Goal: Task Accomplishment & Management: Use online tool/utility

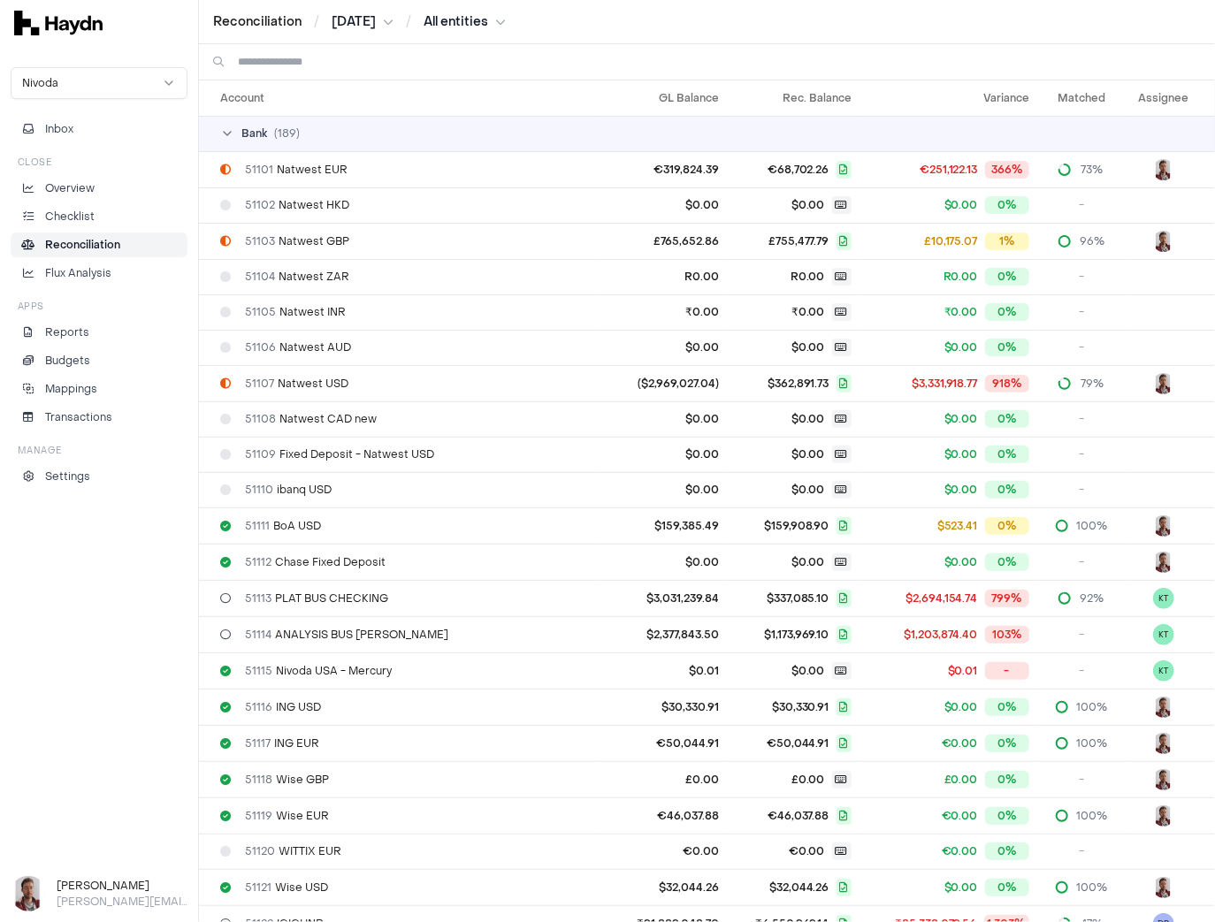
click at [273, 60] on input at bounding box center [719, 61] width 963 height 35
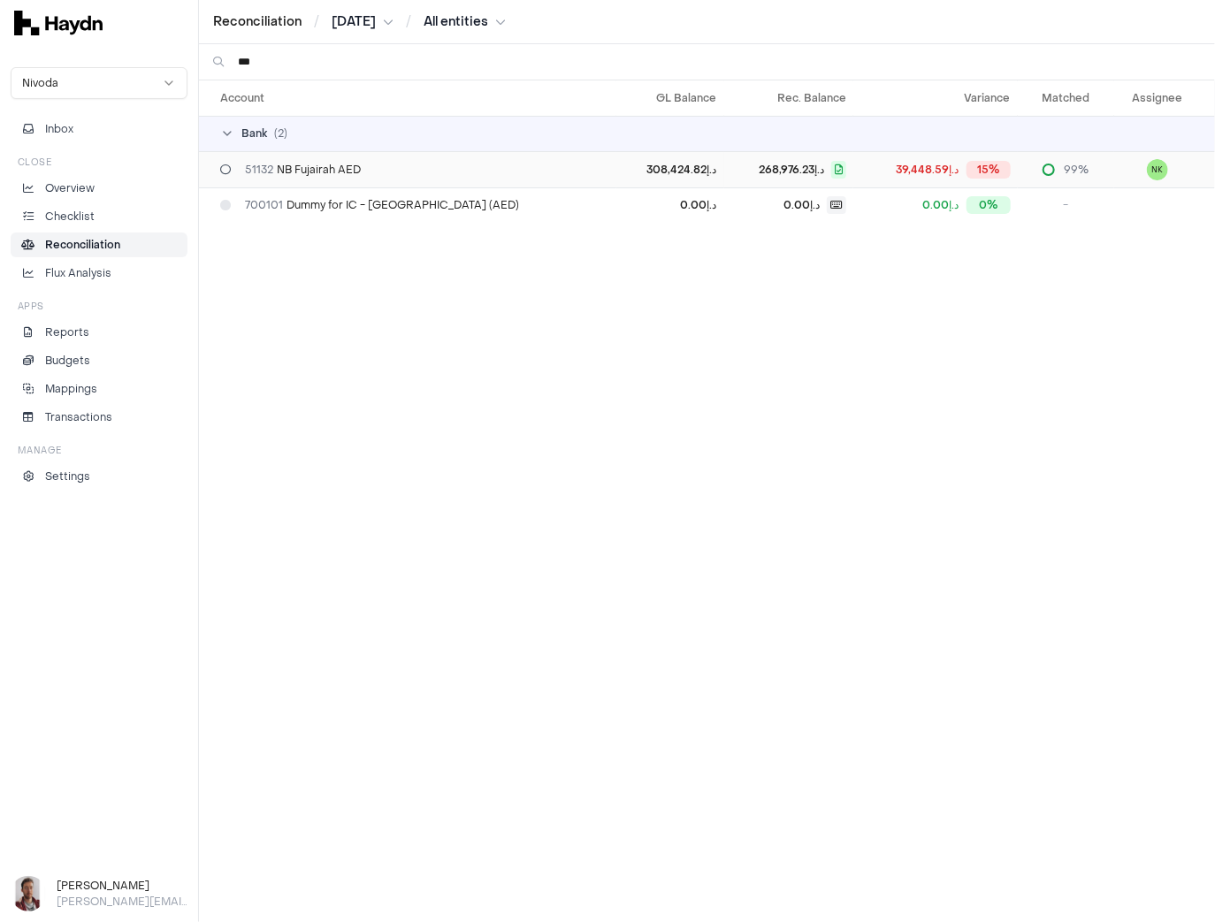
type input "***"
click at [341, 173] on span "51132 NB Fujairah AED" at bounding box center [303, 170] width 116 height 14
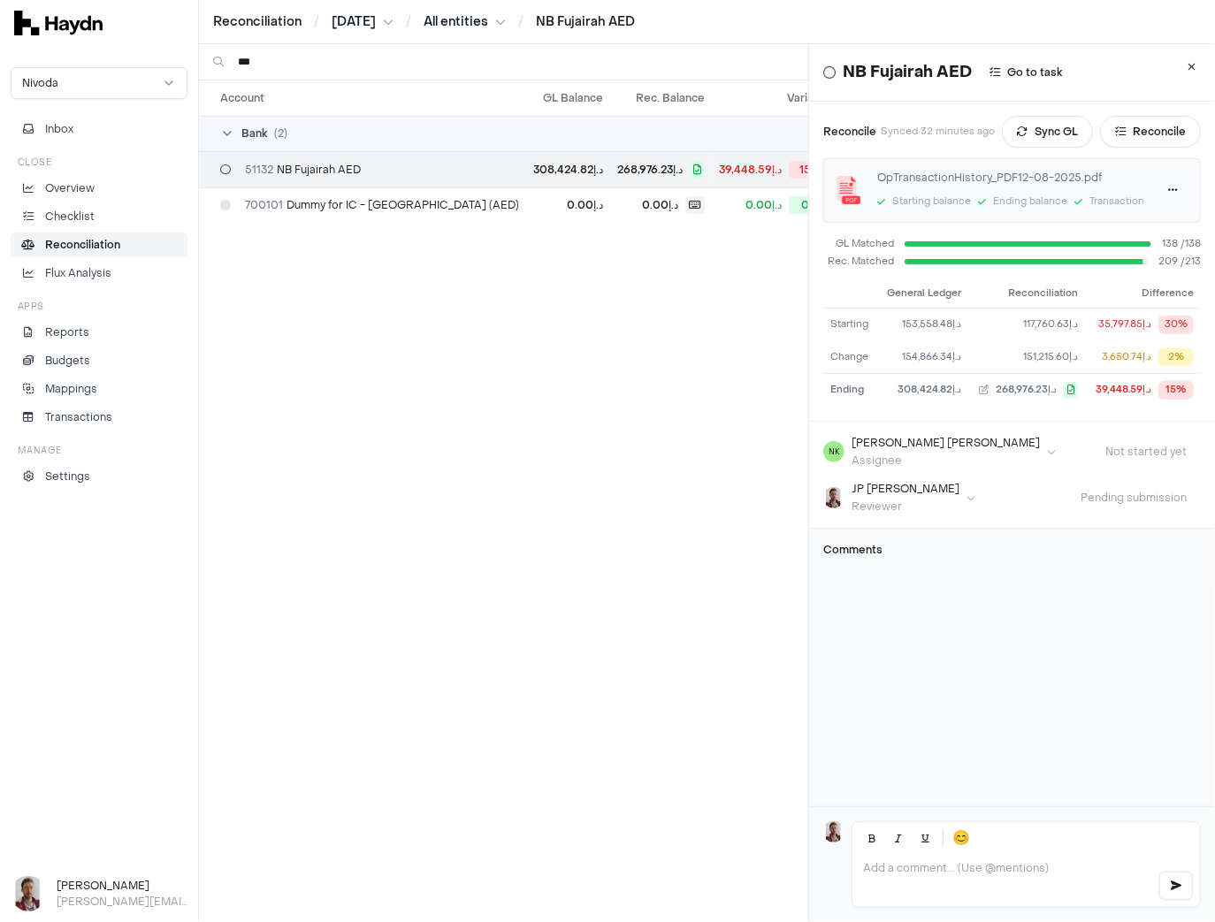
click at [378, 14] on html "Reconciliation / [DATE] / All entities / NB Fujairah AED Nivoda Inbox Close Ove…" at bounding box center [607, 461] width 1215 height 922
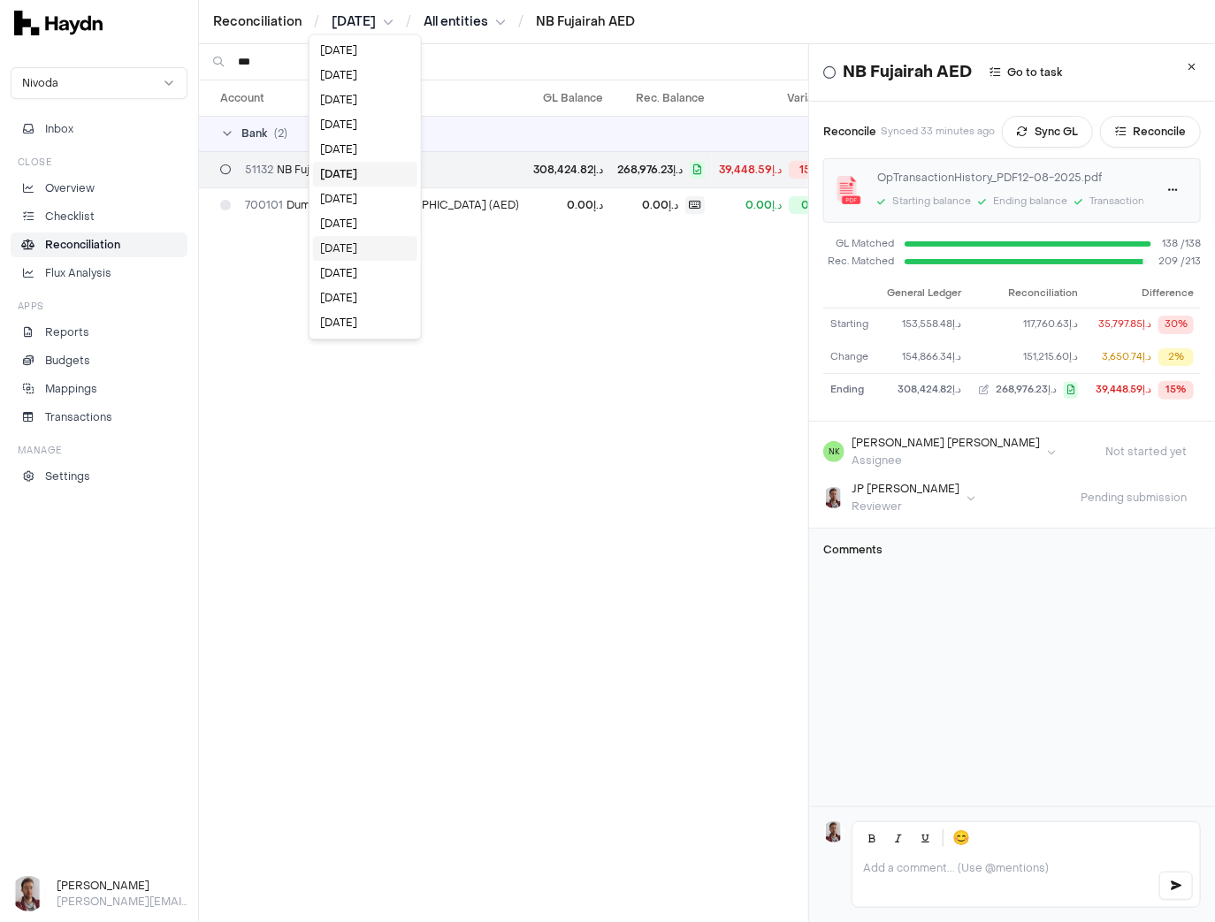
click at [361, 242] on div "[DATE]" at bounding box center [365, 248] width 104 height 25
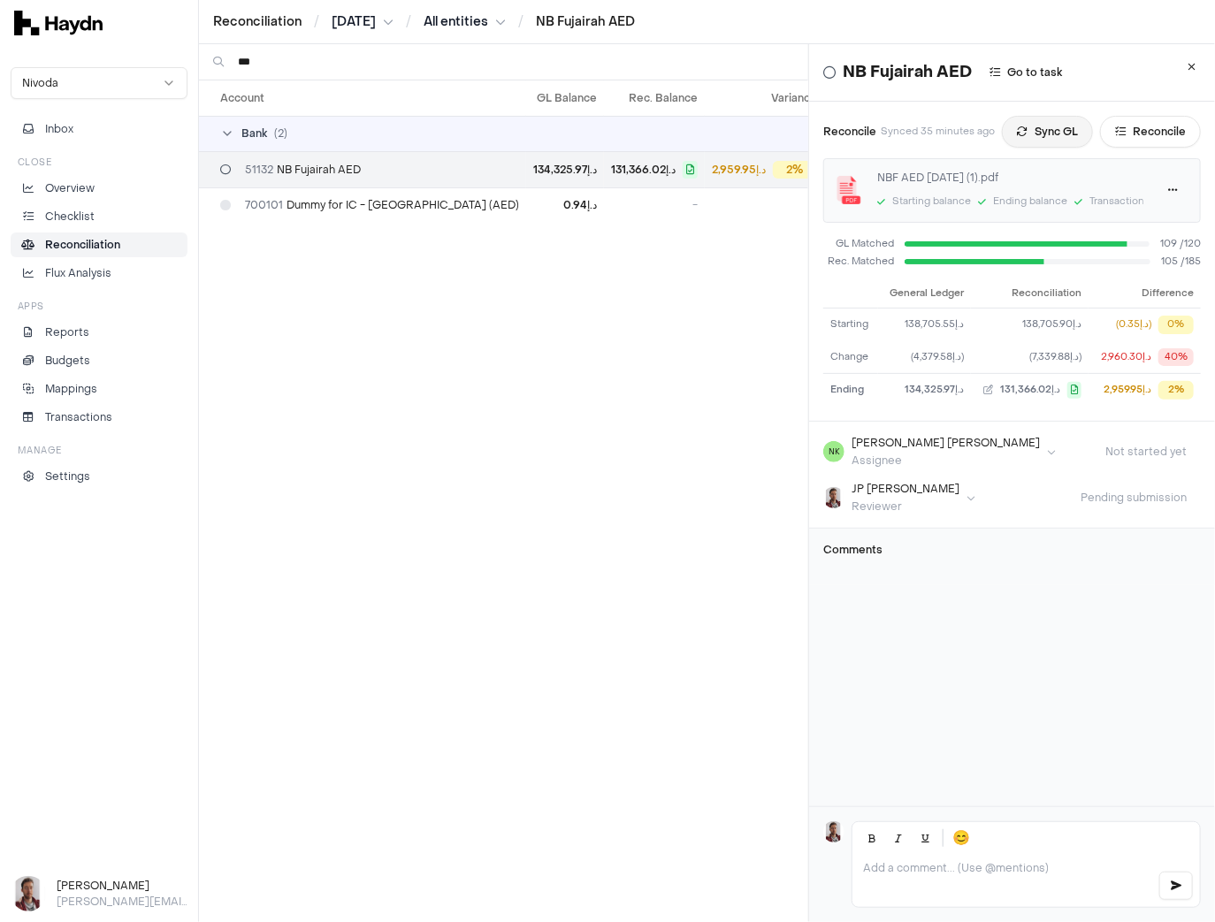
click at [1060, 138] on button "Sync GL" at bounding box center [1047, 132] width 91 height 32
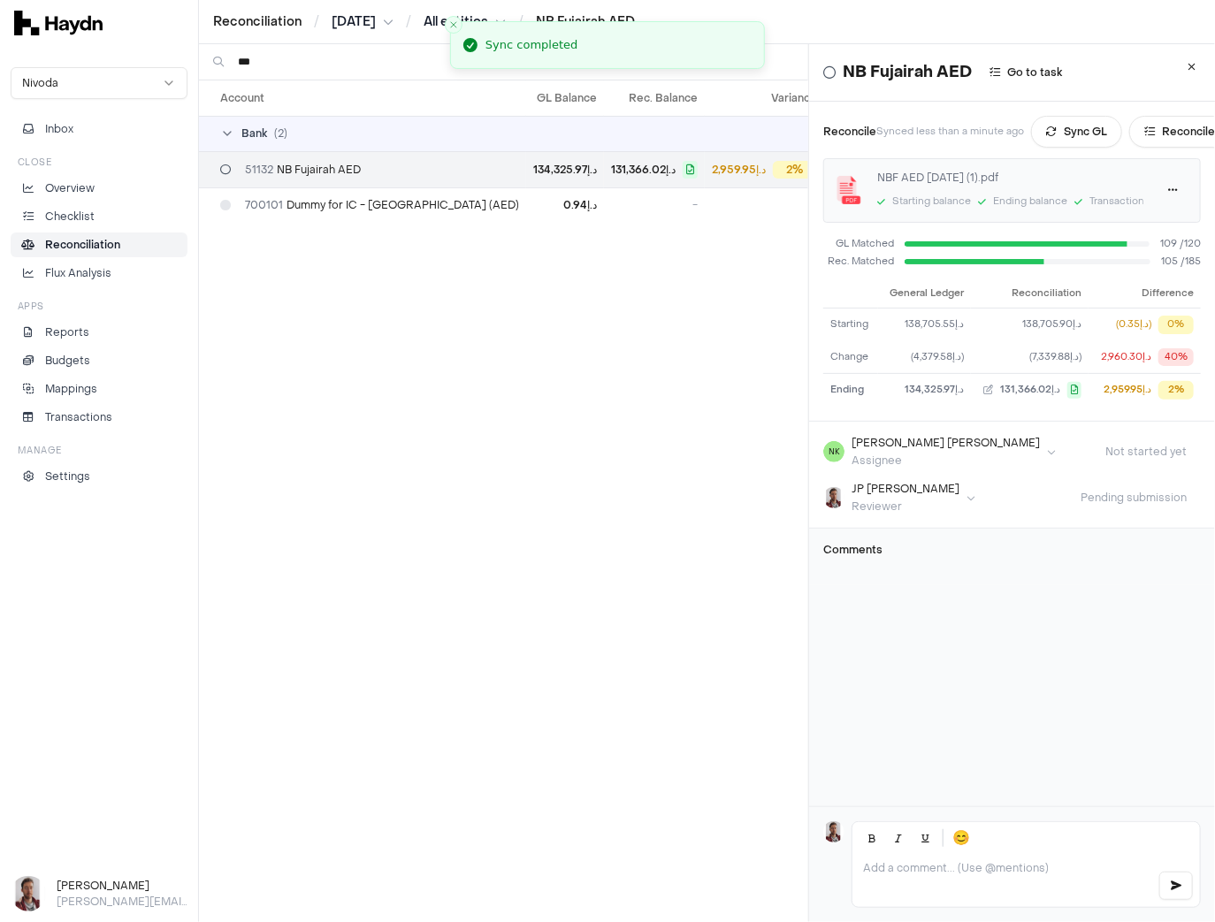
click at [345, 24] on html "Reconciliation / [DATE] / All entities / NB Fujairah AED Nivoda Inbox Close Ove…" at bounding box center [607, 461] width 1215 height 922
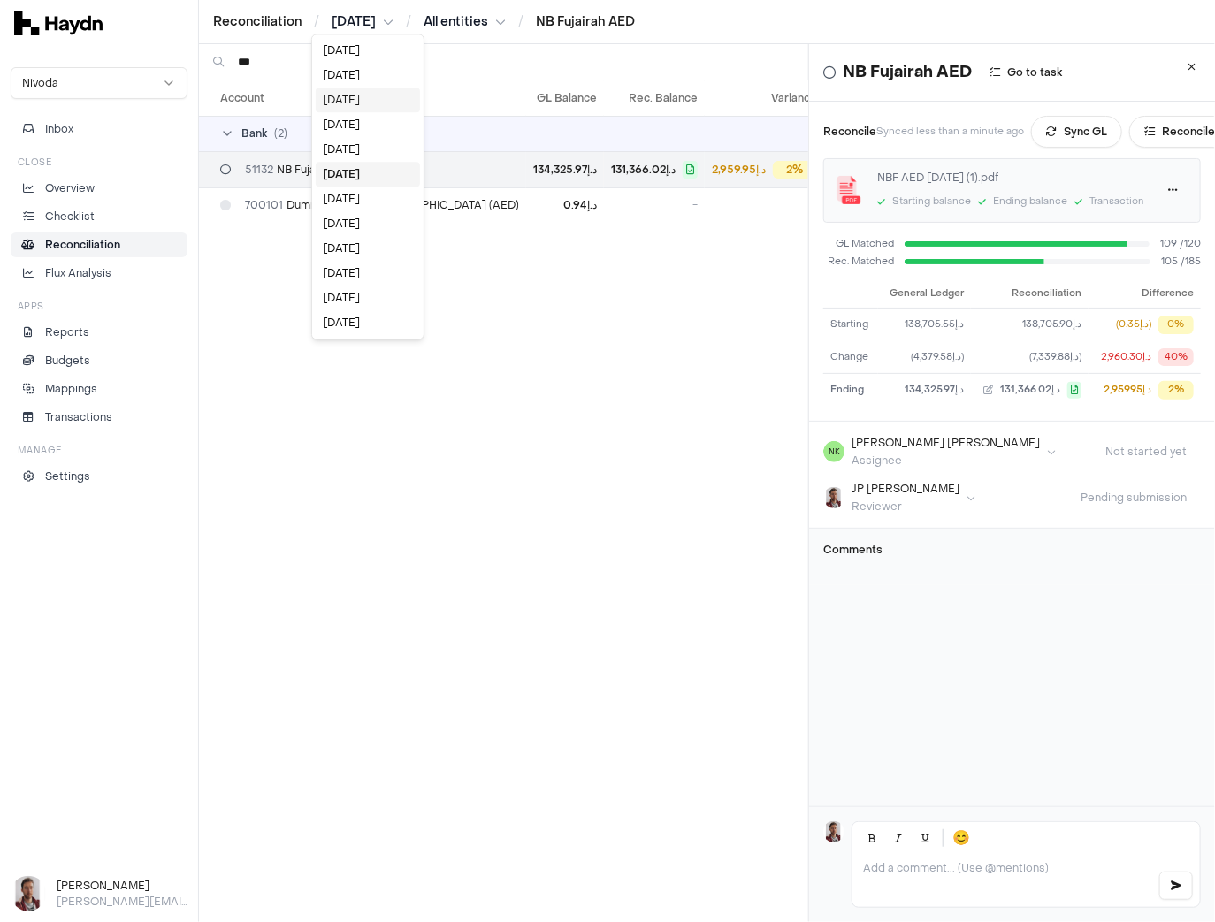
click at [353, 103] on div "[DATE]" at bounding box center [368, 100] width 104 height 25
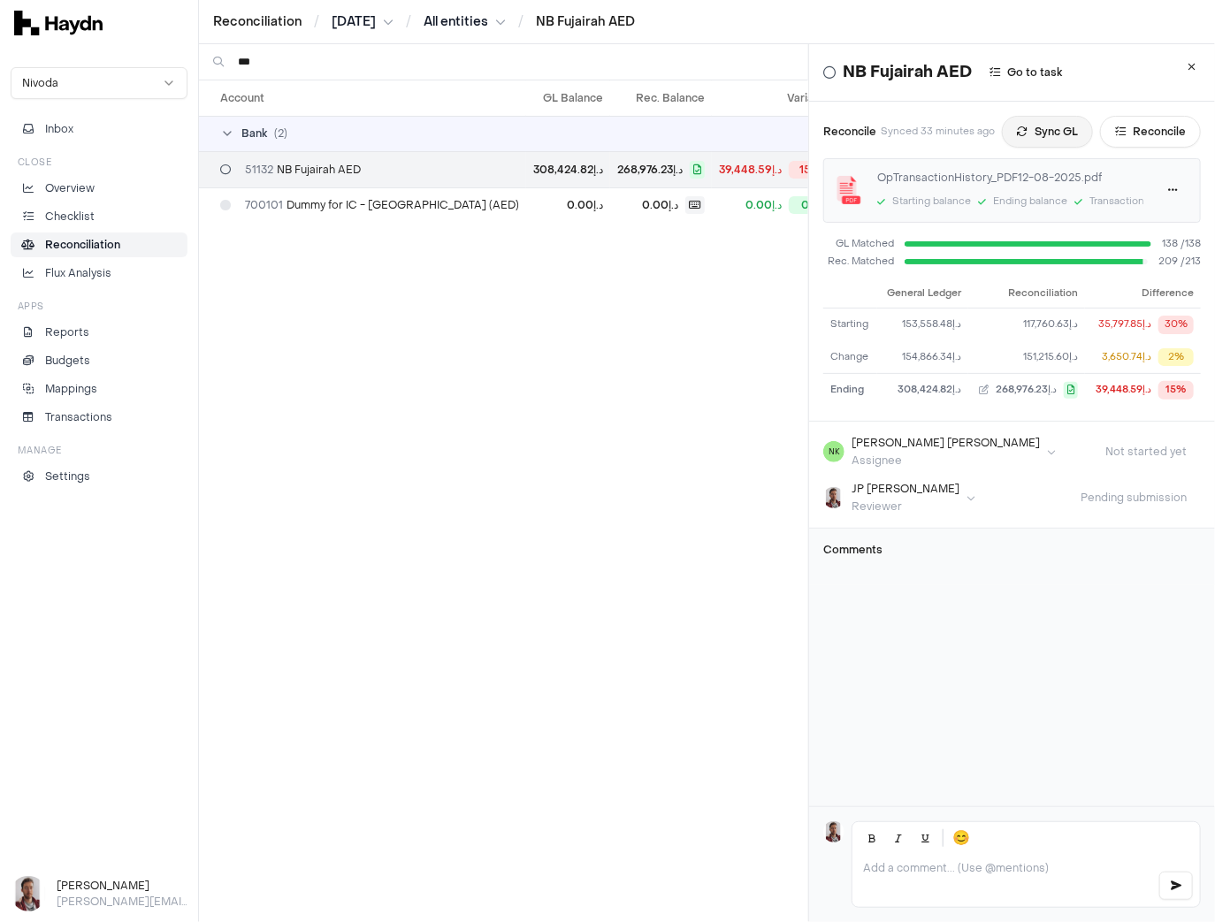
click at [1050, 136] on button "Sync GL" at bounding box center [1047, 132] width 91 height 32
